Goal: Book appointment/travel/reservation

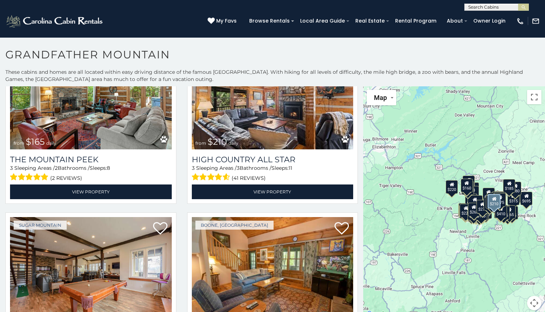
scroll to position [4148, 0]
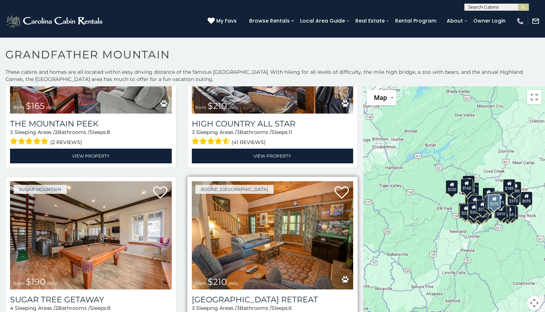
click at [252, 212] on img at bounding box center [273, 235] width 162 height 108
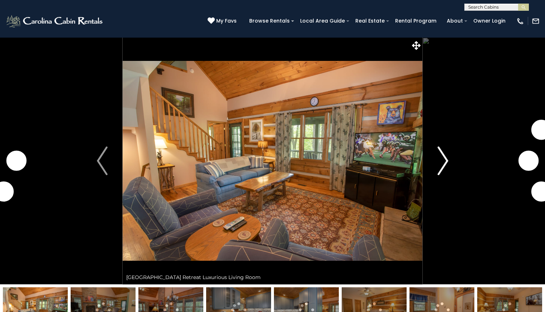
click at [450, 160] on button "Next" at bounding box center [442, 160] width 41 height 247
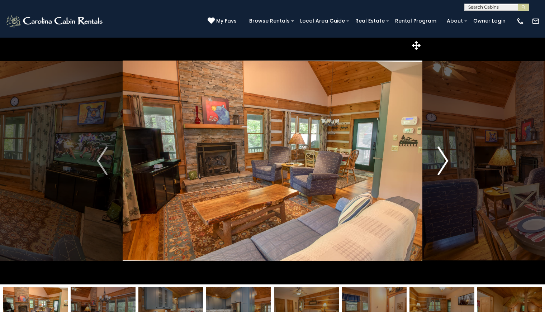
click at [447, 164] on img "Next" at bounding box center [442, 161] width 11 height 29
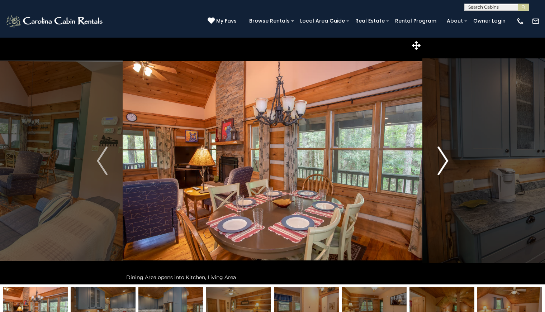
click at [447, 164] on img "Next" at bounding box center [442, 161] width 11 height 29
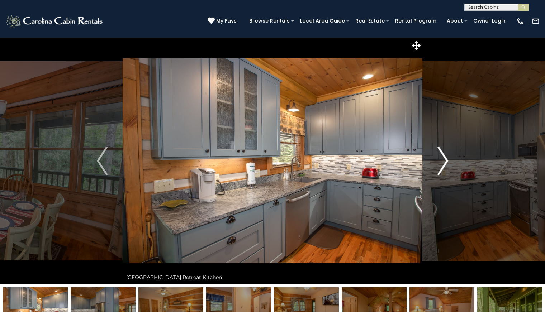
click at [447, 164] on img "Next" at bounding box center [442, 161] width 11 height 29
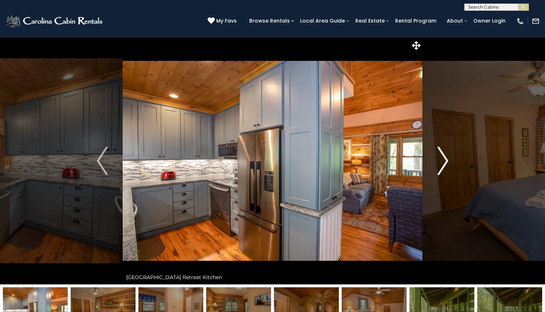
click at [447, 164] on img "Next" at bounding box center [442, 161] width 11 height 29
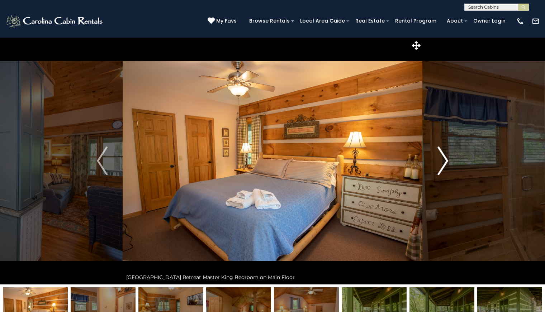
click at [447, 164] on img "Next" at bounding box center [442, 161] width 11 height 29
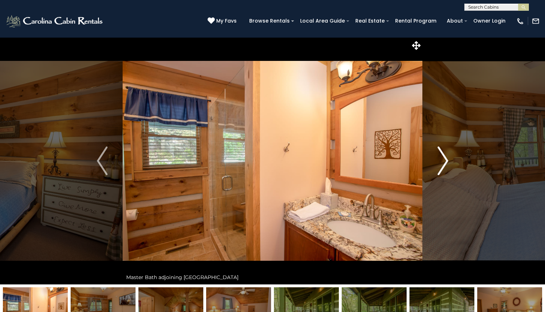
click at [447, 164] on img "Next" at bounding box center [442, 161] width 11 height 29
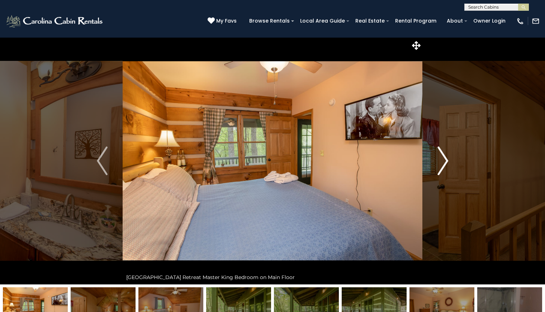
click at [447, 164] on img "Next" at bounding box center [442, 161] width 11 height 29
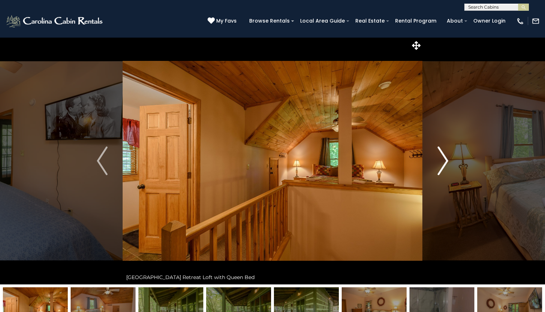
click at [447, 164] on img "Next" at bounding box center [442, 161] width 11 height 29
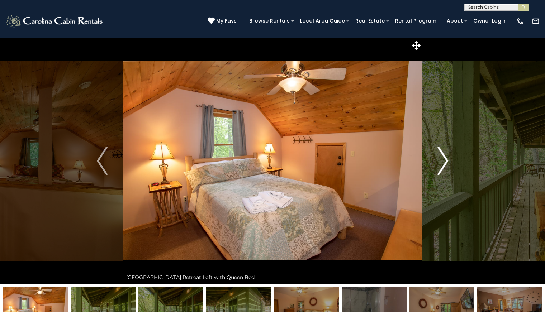
click at [447, 164] on img "Next" at bounding box center [442, 161] width 11 height 29
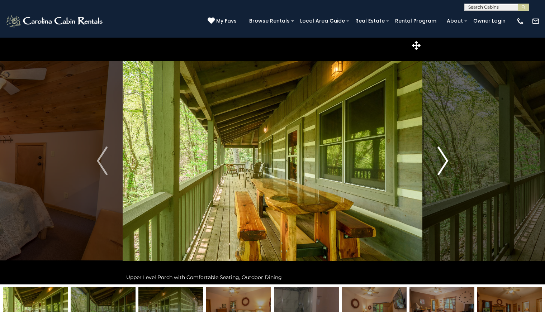
click at [447, 164] on img "Next" at bounding box center [442, 161] width 11 height 29
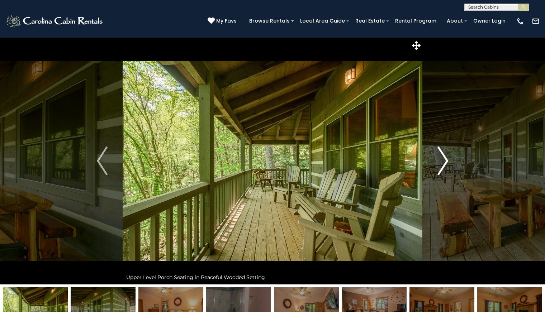
click at [447, 164] on img "Next" at bounding box center [442, 161] width 11 height 29
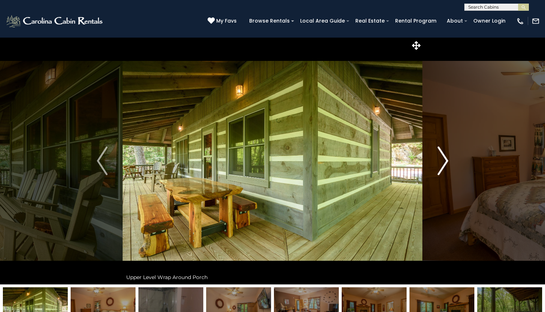
click at [447, 164] on img "Next" at bounding box center [442, 161] width 11 height 29
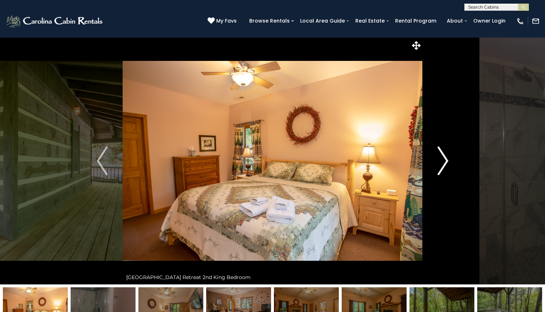
click at [447, 164] on img "Next" at bounding box center [442, 161] width 11 height 29
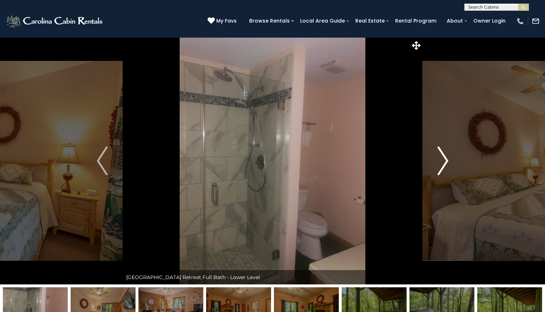
click at [447, 164] on img "Next" at bounding box center [442, 161] width 11 height 29
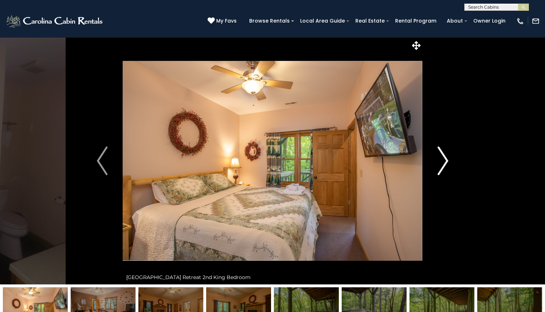
click at [447, 164] on img "Next" at bounding box center [442, 161] width 11 height 29
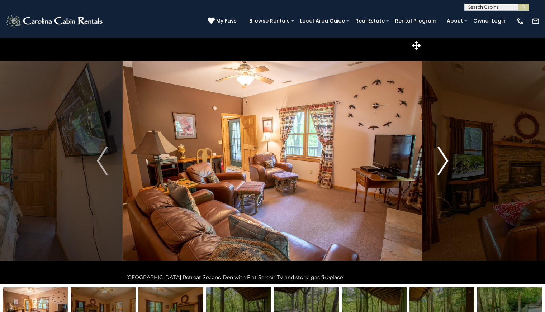
click at [447, 164] on img "Next" at bounding box center [442, 161] width 11 height 29
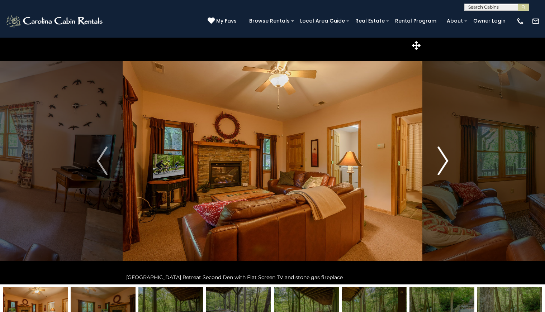
click at [447, 164] on img "Next" at bounding box center [442, 161] width 11 height 29
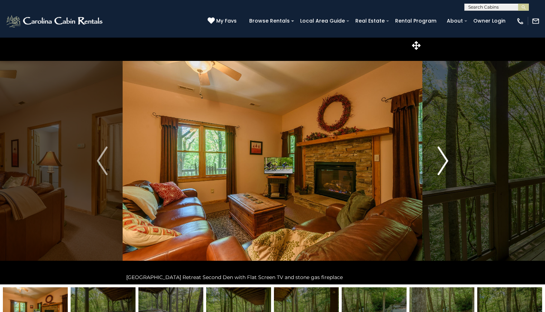
click at [447, 164] on img "Next" at bounding box center [442, 161] width 11 height 29
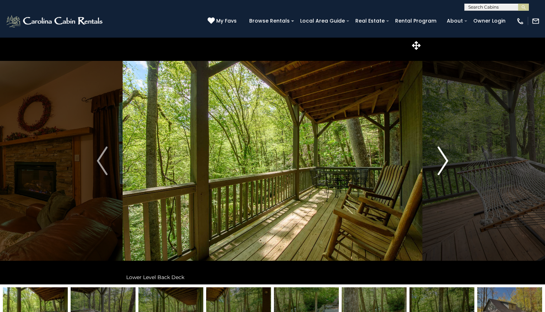
click at [447, 164] on img "Next" at bounding box center [442, 161] width 11 height 29
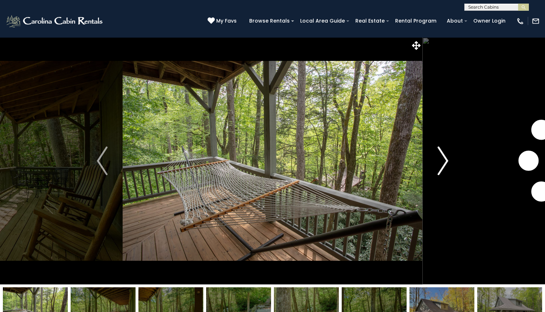
click at [447, 164] on img "Next" at bounding box center [442, 161] width 11 height 29
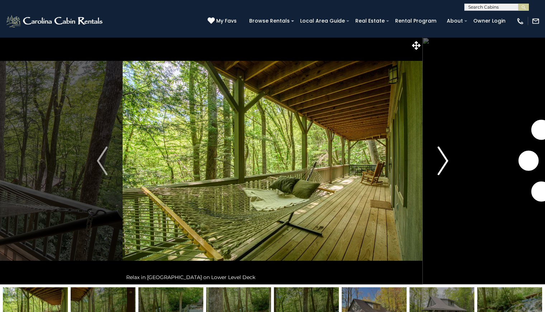
click at [447, 164] on img "Next" at bounding box center [442, 161] width 11 height 29
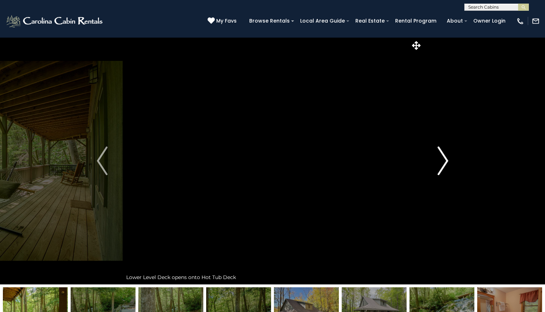
click at [447, 164] on img "Next" at bounding box center [442, 161] width 11 height 29
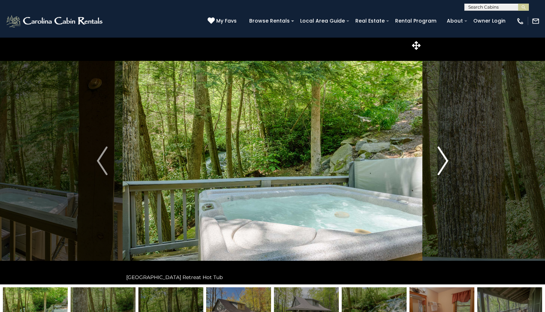
click at [447, 164] on img "Next" at bounding box center [442, 161] width 11 height 29
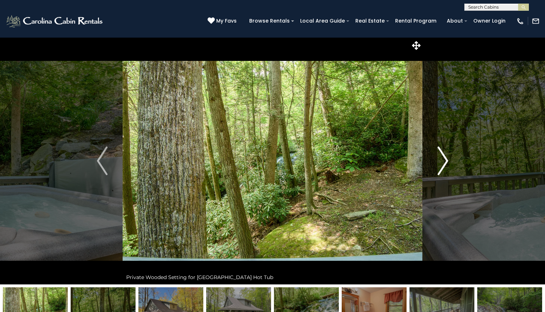
click at [447, 164] on img "Next" at bounding box center [442, 161] width 11 height 29
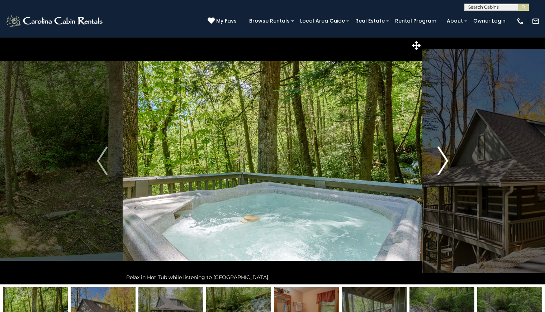
click at [447, 164] on img "Next" at bounding box center [442, 161] width 11 height 29
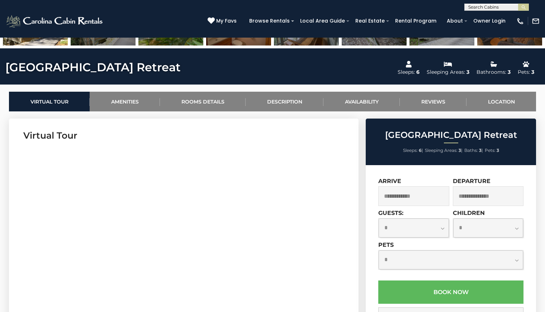
scroll to position [322, 0]
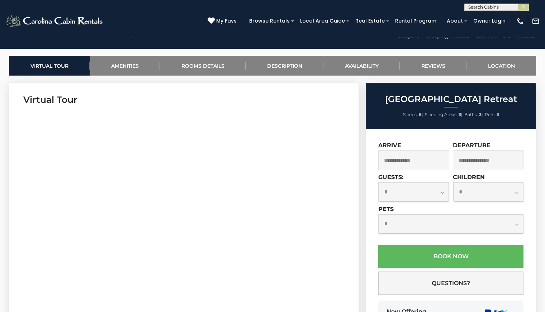
click at [407, 195] on select "**********" at bounding box center [413, 192] width 70 height 19
select select "*"
click at [378, 183] on select "**********" at bounding box center [413, 192] width 70 height 19
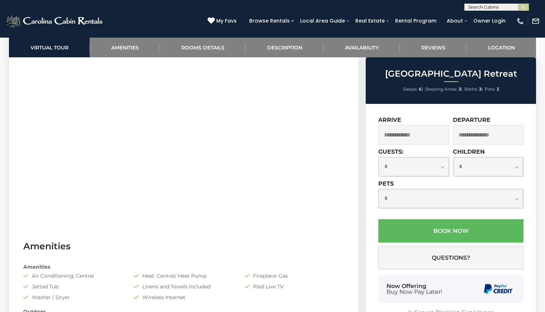
scroll to position [394, 0]
click at [402, 138] on input "text" at bounding box center [413, 135] width 71 height 20
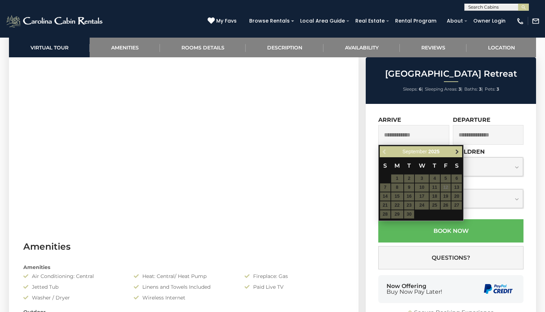
click at [455, 152] on span "Next" at bounding box center [457, 152] width 6 height 6
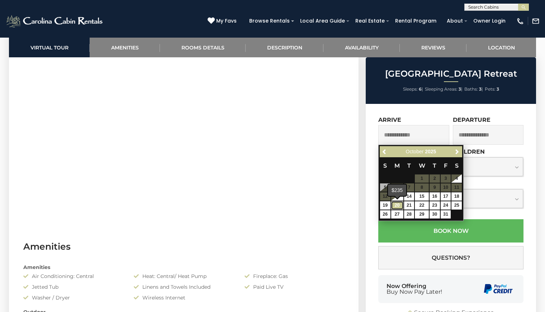
click at [395, 205] on link "20" at bounding box center [397, 205] width 12 height 8
type input "**********"
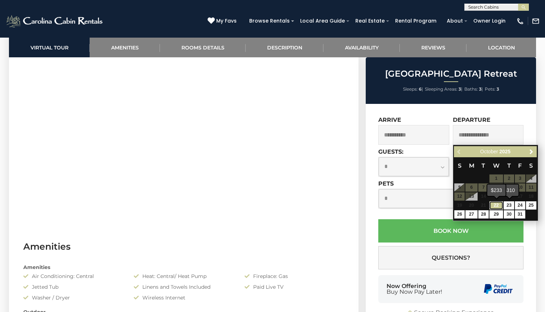
click at [498, 205] on link "22" at bounding box center [496, 205] width 14 height 8
type input "**********"
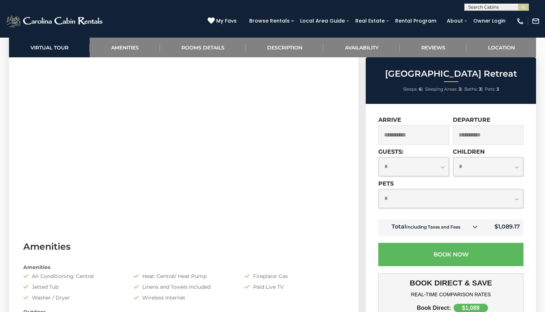
click at [404, 135] on input "**********" at bounding box center [413, 135] width 71 height 20
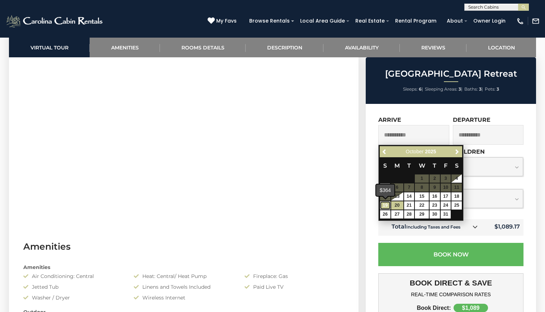
click at [388, 206] on link "19" at bounding box center [385, 205] width 10 height 8
type input "**********"
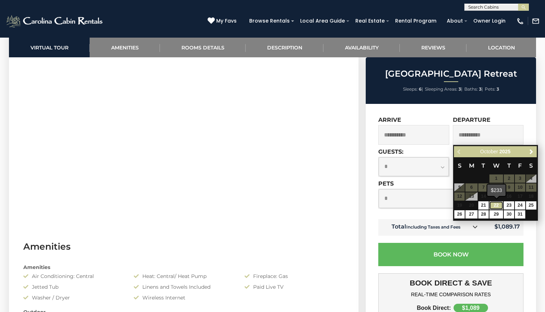
click at [495, 205] on link "22" at bounding box center [496, 205] width 14 height 8
type input "**********"
